Goal: Use online tool/utility: Utilize a website feature to perform a specific function

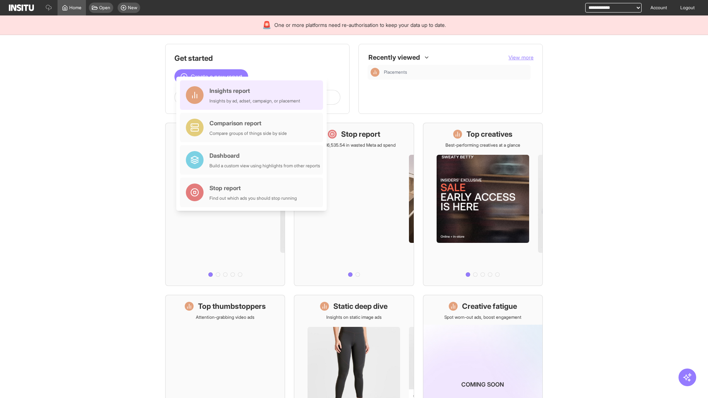
click at [253, 95] on div "Insights report Insights by ad, adset, campaign, or placement" at bounding box center [255, 95] width 91 height 18
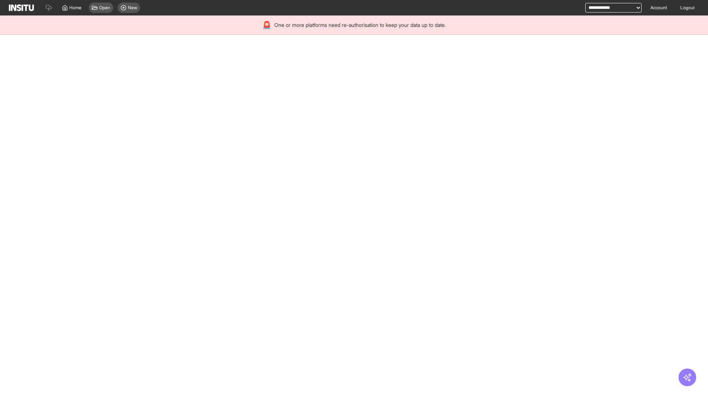
select select "**"
